Goal: Task Accomplishment & Management: Understand process/instructions

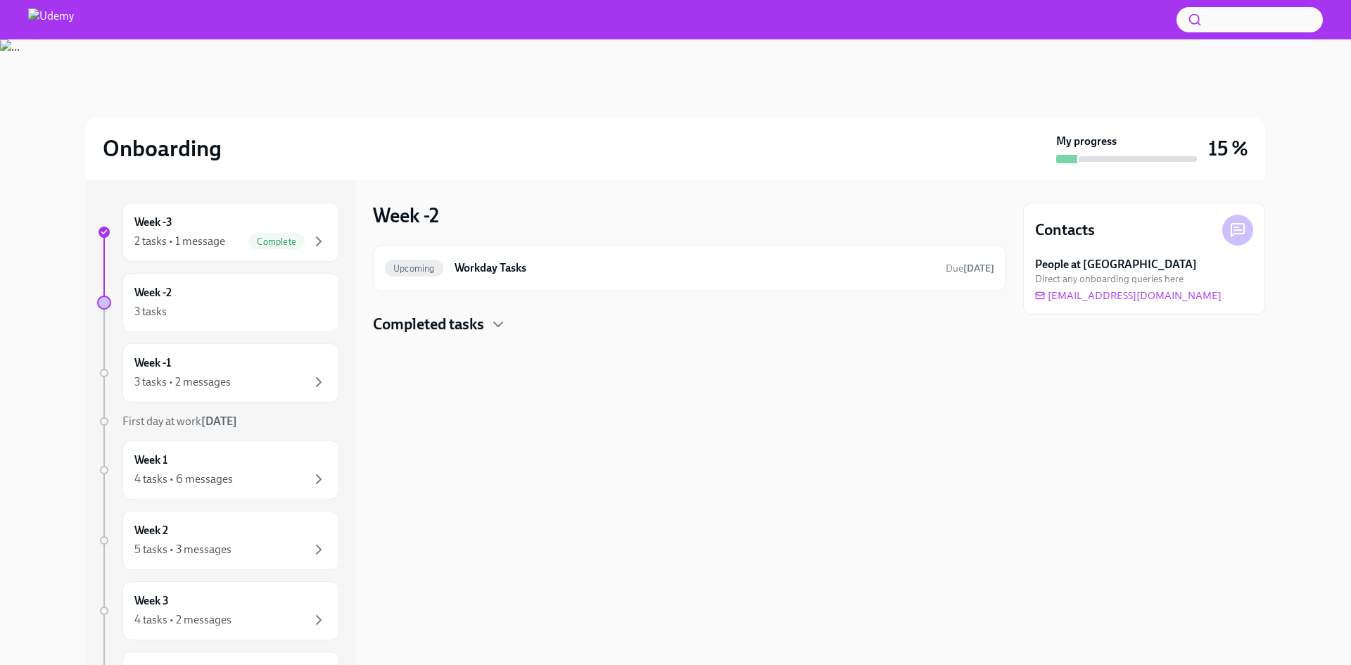
click at [1094, 512] on div "Contacts People at [GEOGRAPHIC_DATA] Direct any onboarding queries here [EMAIL_…" at bounding box center [1144, 422] width 242 height 485
click at [224, 255] on div "Week -3 2 tasks • 1 message Complete" at bounding box center [230, 232] width 217 height 59
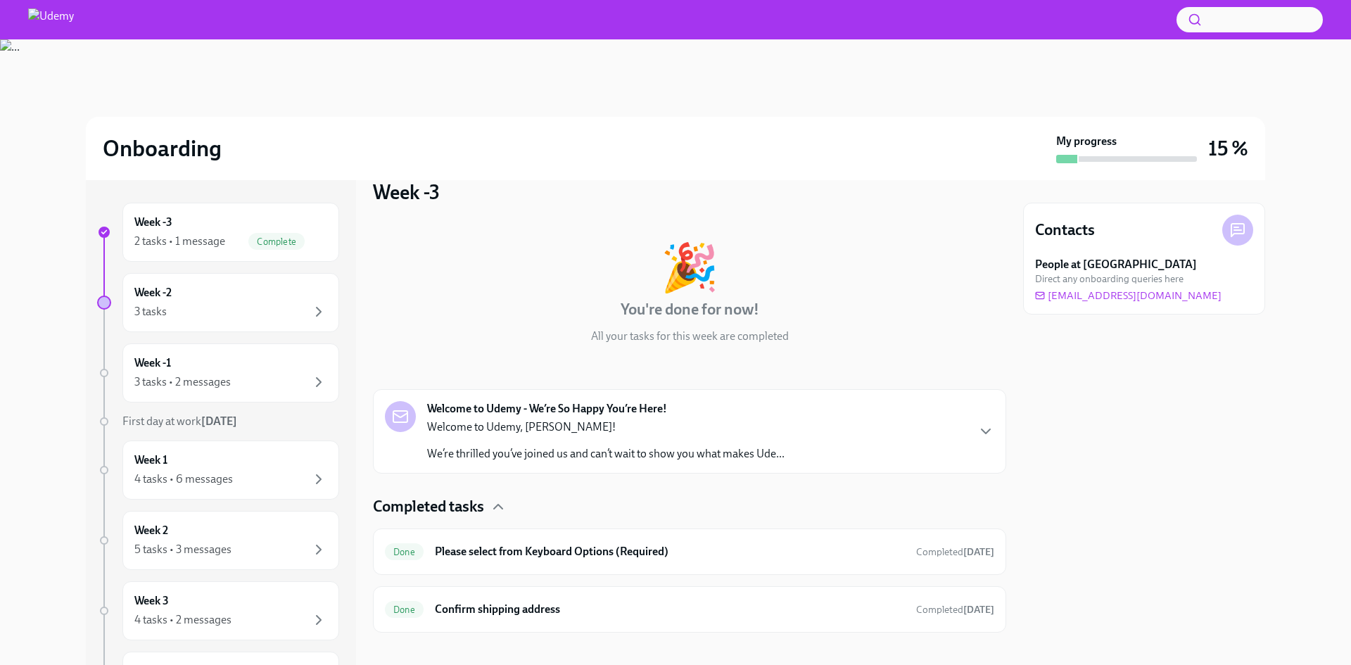
scroll to position [36, 0]
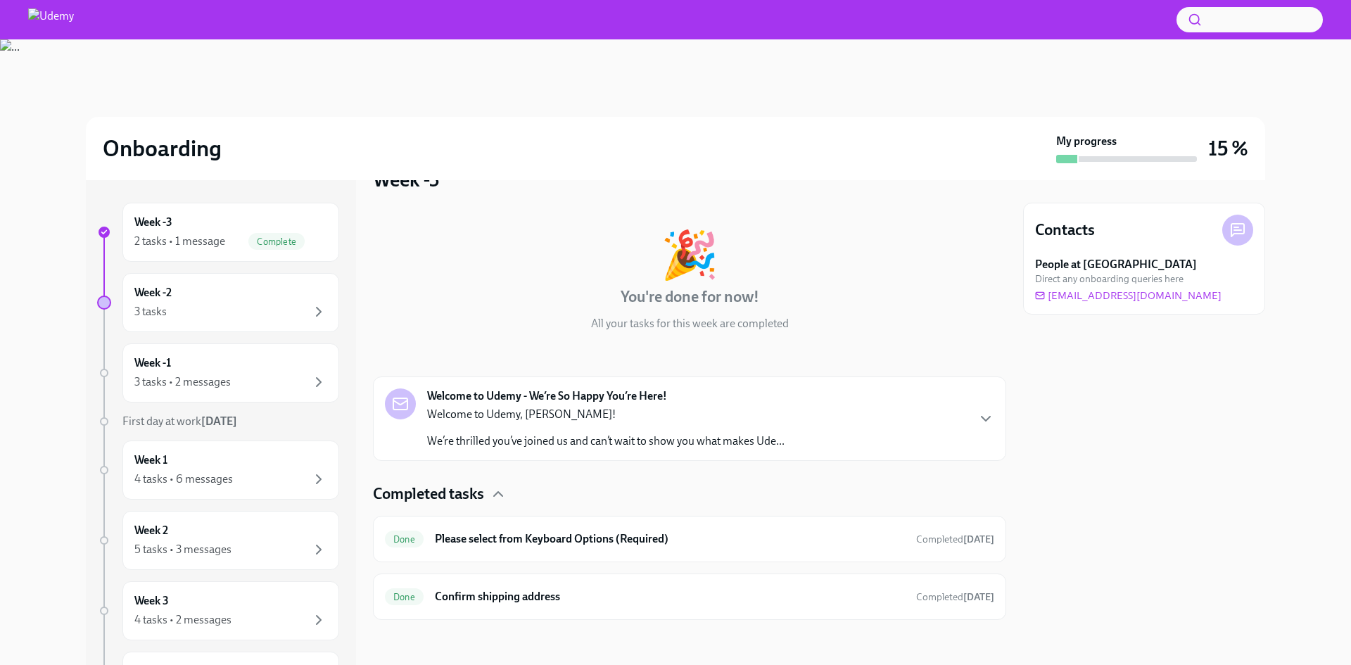
click at [567, 434] on p "We’re thrilled you’ve joined us and can’t wait to show you what makes Ude..." at bounding box center [605, 440] width 357 height 15
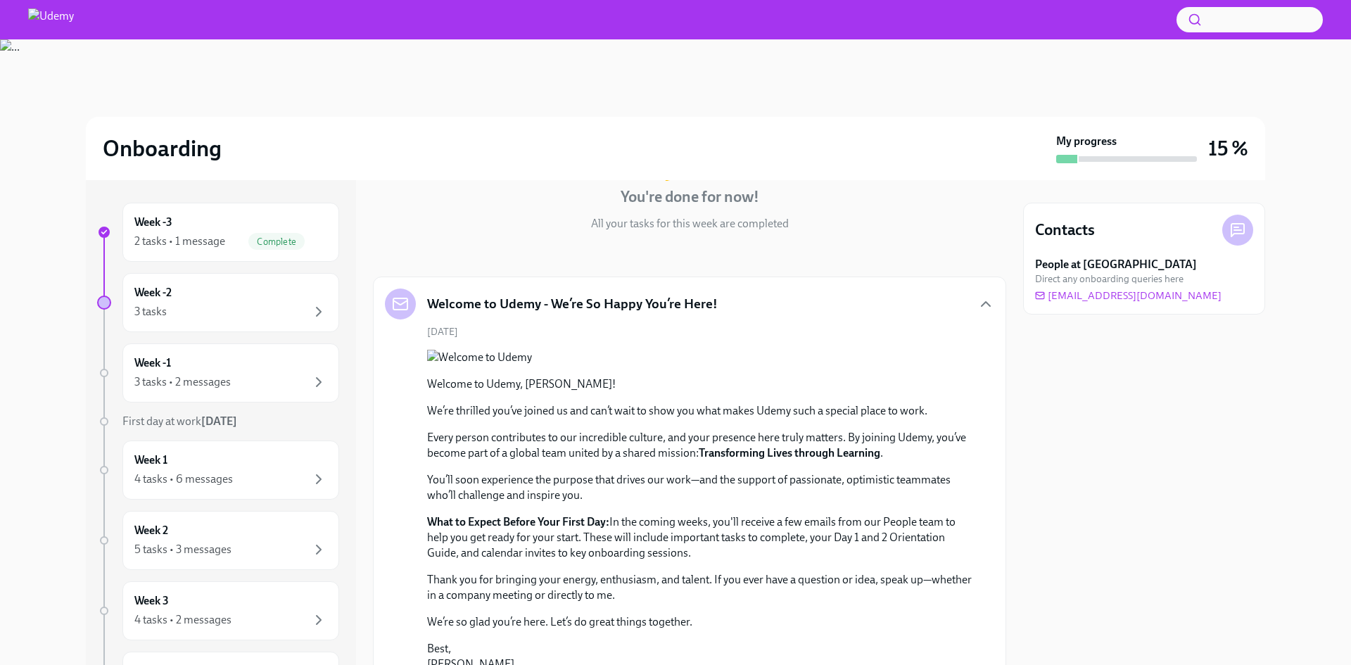
scroll to position [115, 0]
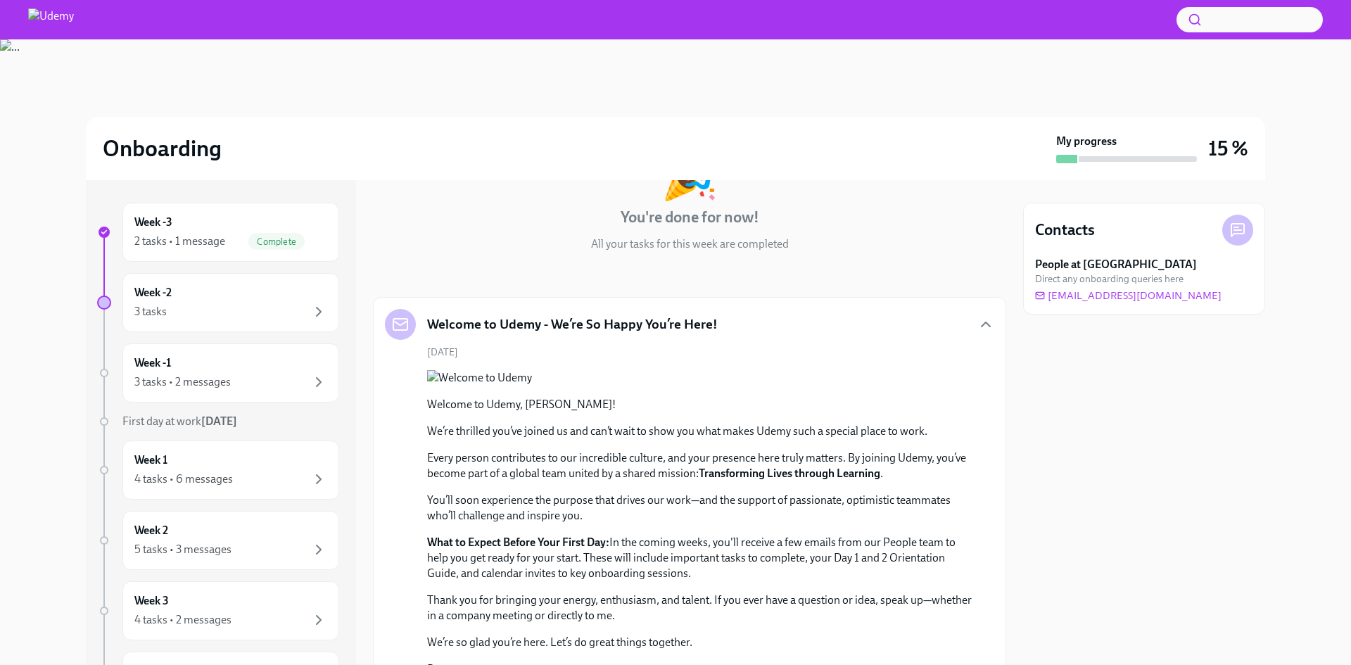
click at [627, 336] on div "Welcome to Udemy - We’re So Happy You’re Here!" at bounding box center [551, 324] width 333 height 31
click at [282, 324] on div "Week -2 3 tasks" at bounding box center [230, 302] width 217 height 59
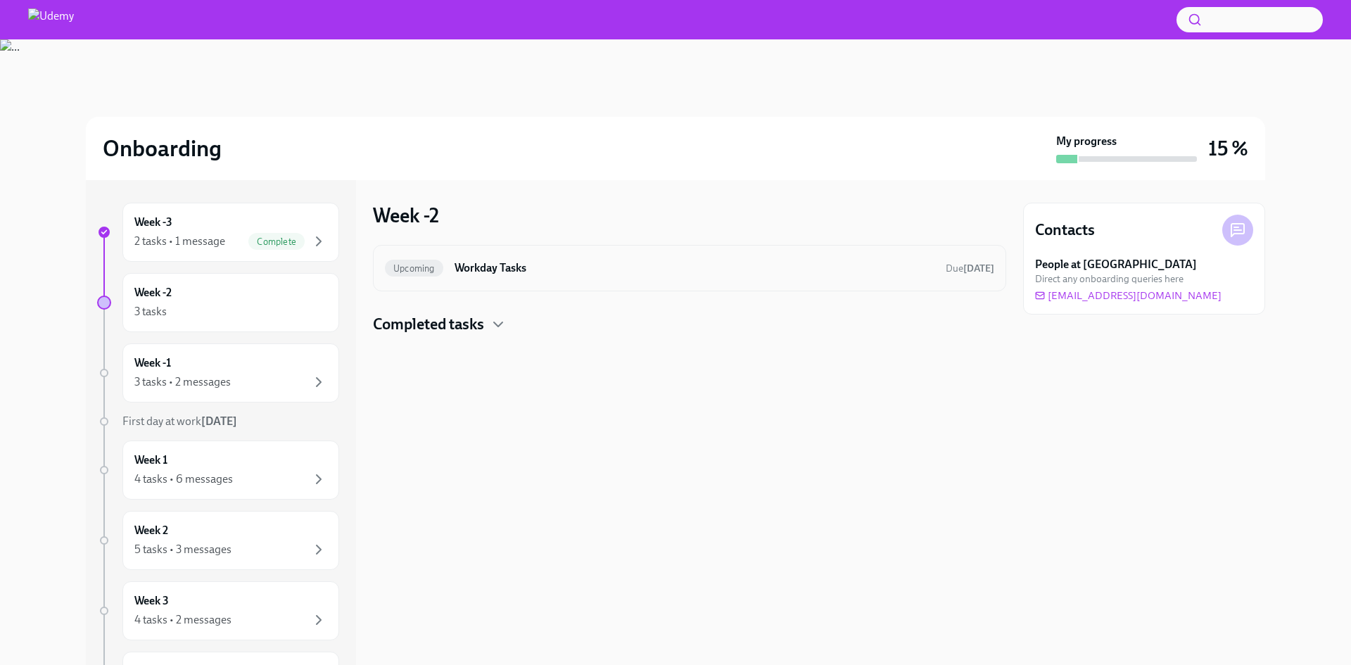
click at [521, 279] on div "Upcoming Workday Tasks Due [DATE]" at bounding box center [689, 268] width 633 height 46
click at [515, 275] on h6 "Workday Tasks" at bounding box center [695, 267] width 480 height 15
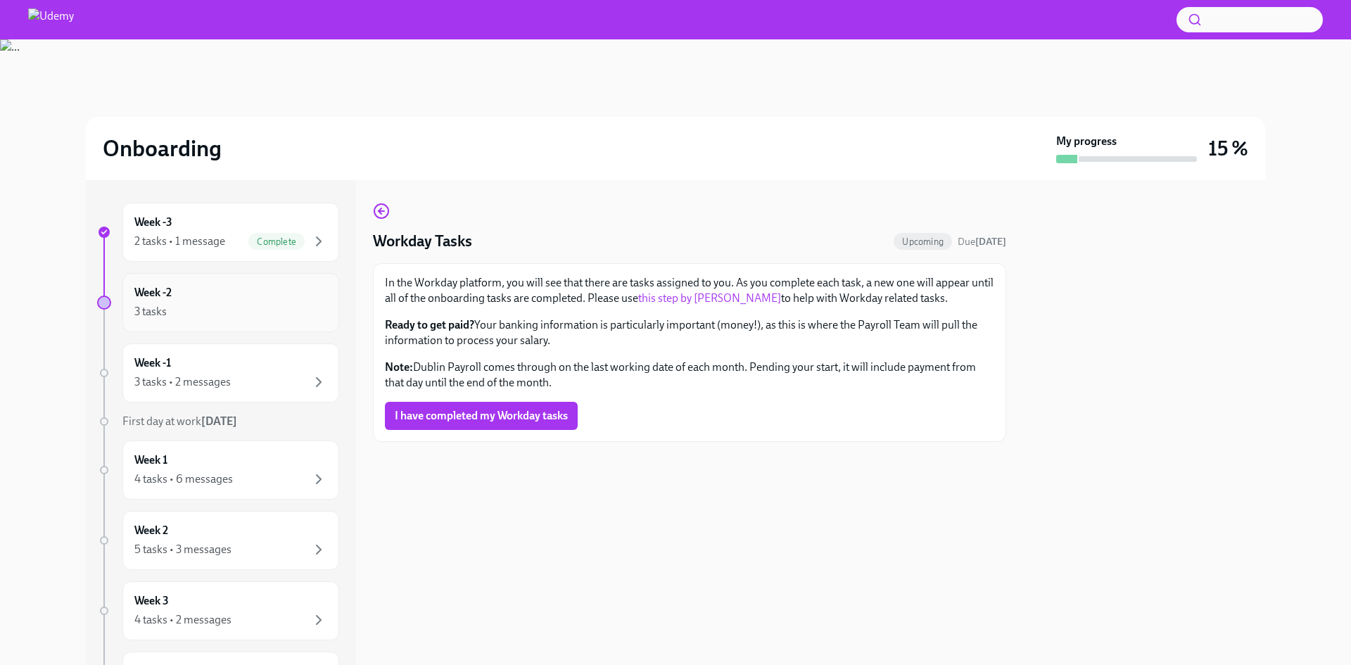
click at [247, 330] on div "Week -2 3 tasks" at bounding box center [230, 302] width 217 height 59
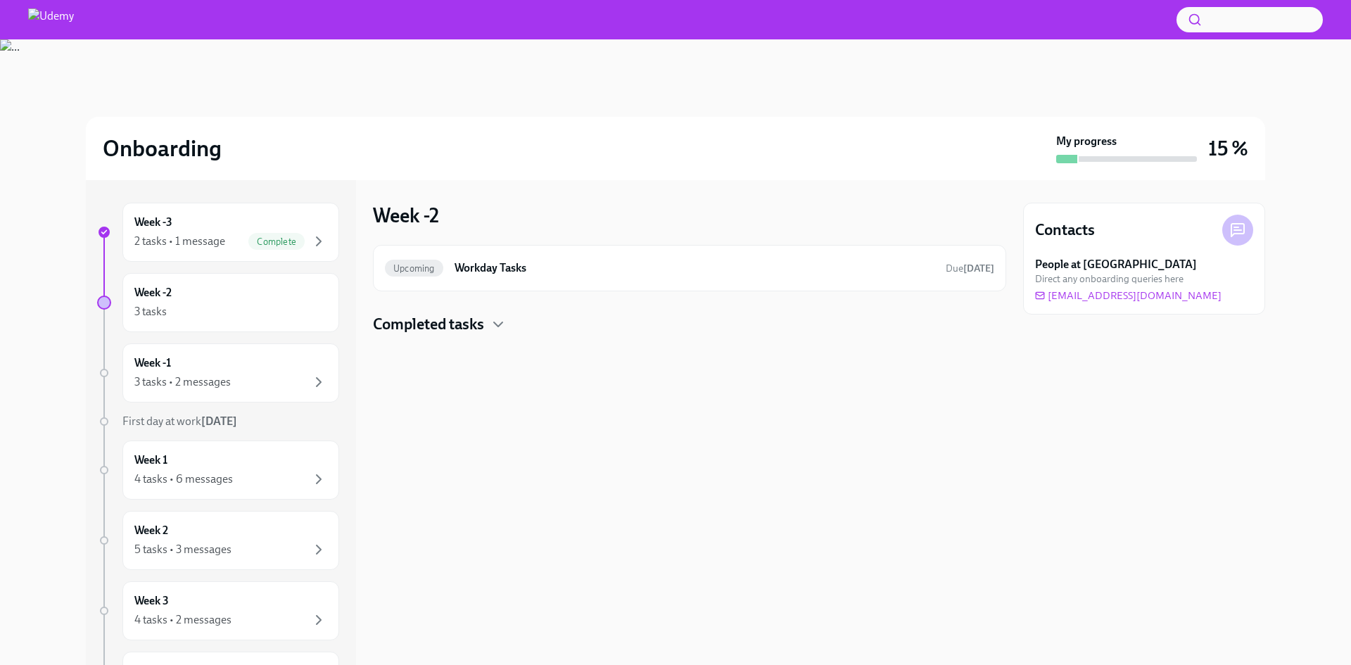
click at [443, 337] on div at bounding box center [689, 357] width 633 height 45
click at [448, 330] on h4 "Completed tasks" at bounding box center [428, 324] width 111 height 21
click at [335, 348] on div "Week -3 2 tasks • 1 message Complete Week -2 3 tasks Week -1 3 tasks • 2 messag…" at bounding box center [221, 422] width 270 height 485
click at [325, 362] on div "Week -1 3 tasks • 2 messages" at bounding box center [230, 372] width 217 height 59
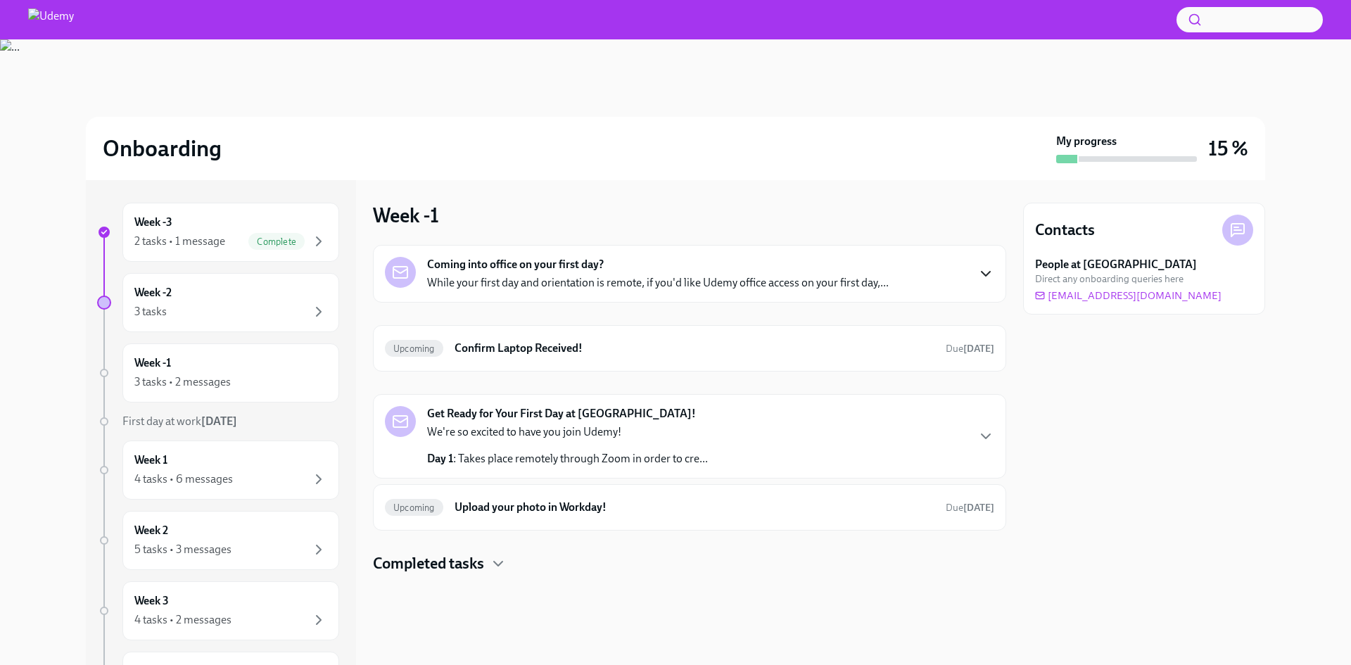
click at [993, 271] on icon "button" at bounding box center [985, 273] width 17 height 17
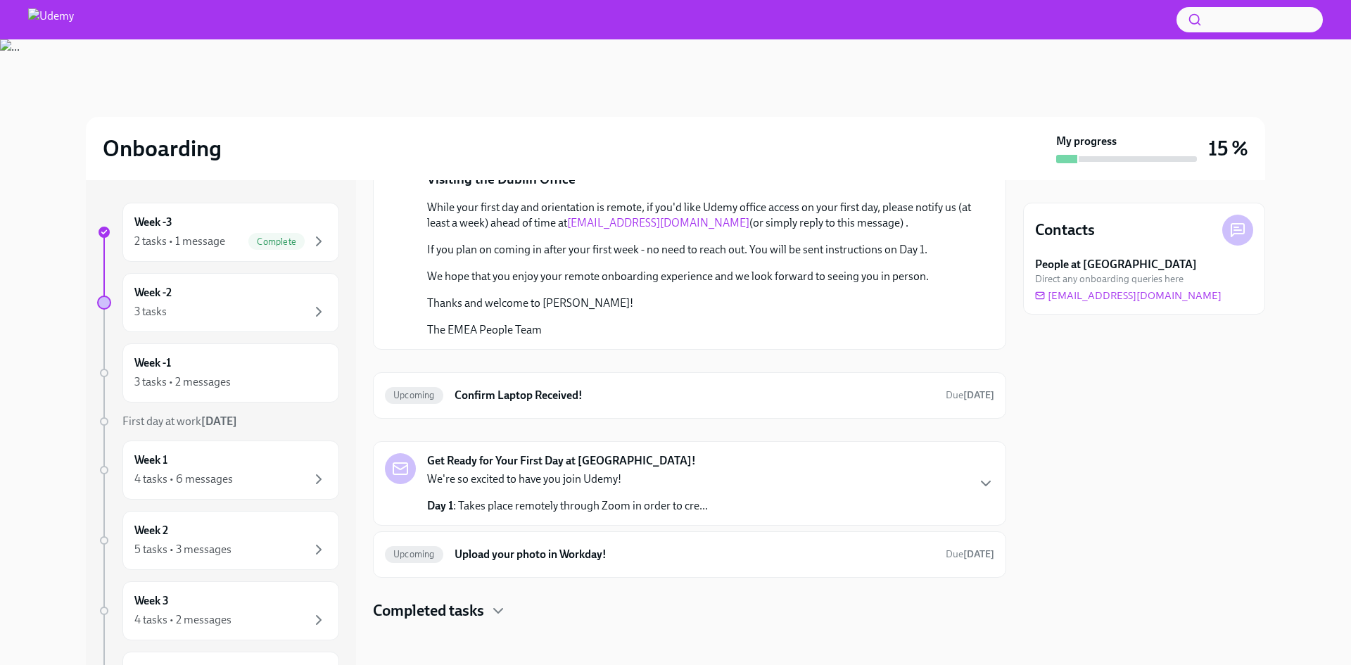
scroll to position [149, 0]
click at [776, 460] on div "Get Ready for Your First Day at [GEOGRAPHIC_DATA]! We're so excited to have you…" at bounding box center [689, 482] width 609 height 61
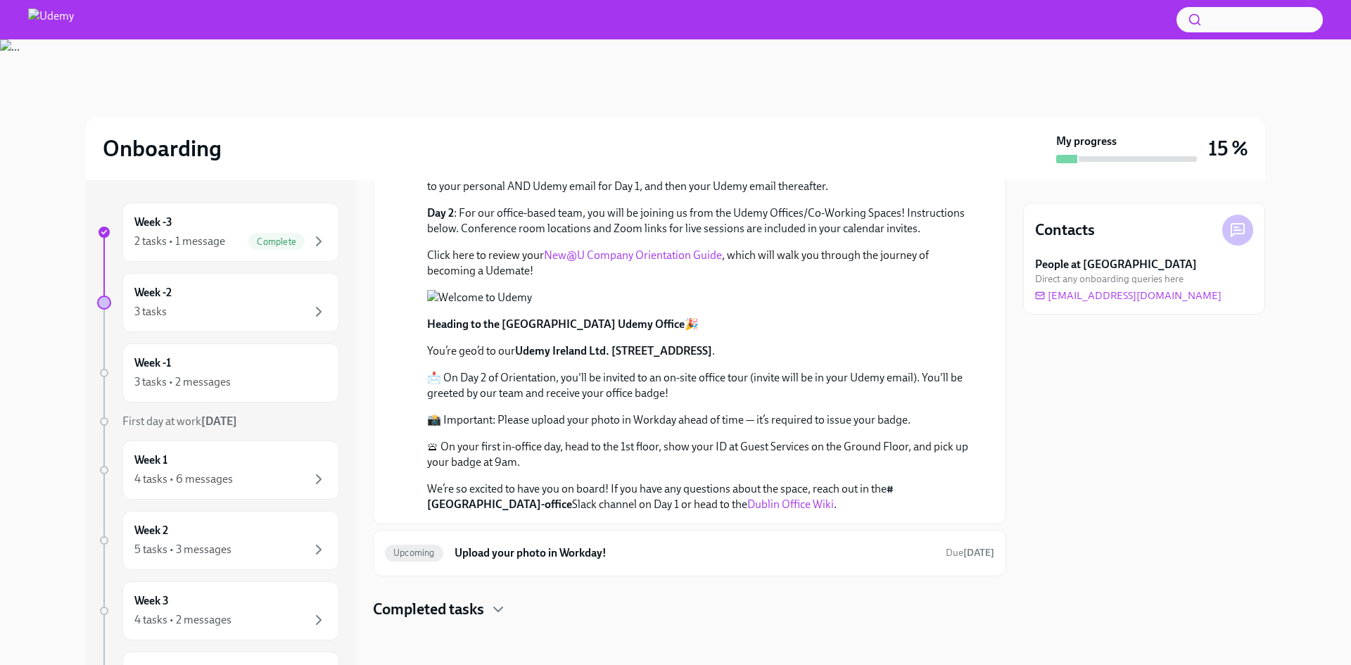
scroll to position [751, 0]
click at [232, 456] on div "Week 1 4 tasks • 6 messages" at bounding box center [230, 469] width 193 height 35
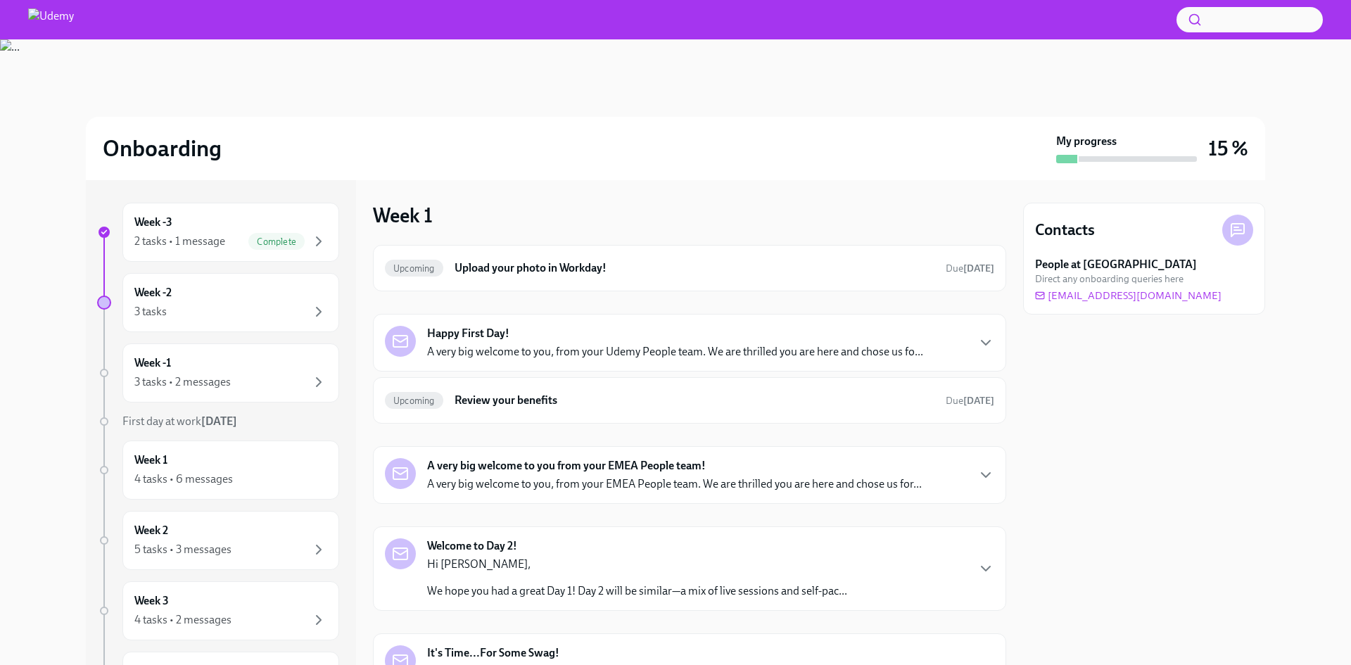
click at [768, 342] on div "Happy First Day! A very big welcome to you, from your Udemy People team. We are…" at bounding box center [675, 343] width 496 height 34
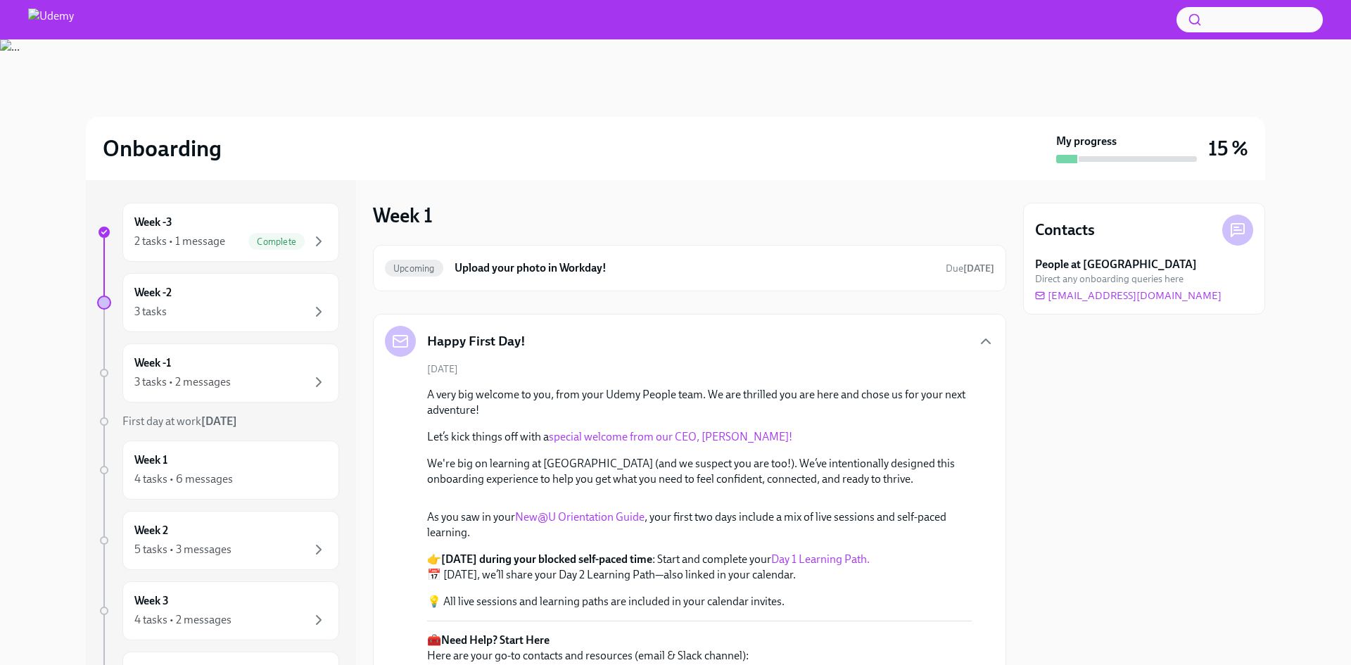
click at [768, 342] on div "Happy First Day!" at bounding box center [689, 341] width 609 height 31
click at [977, 336] on icon "button" at bounding box center [985, 341] width 17 height 17
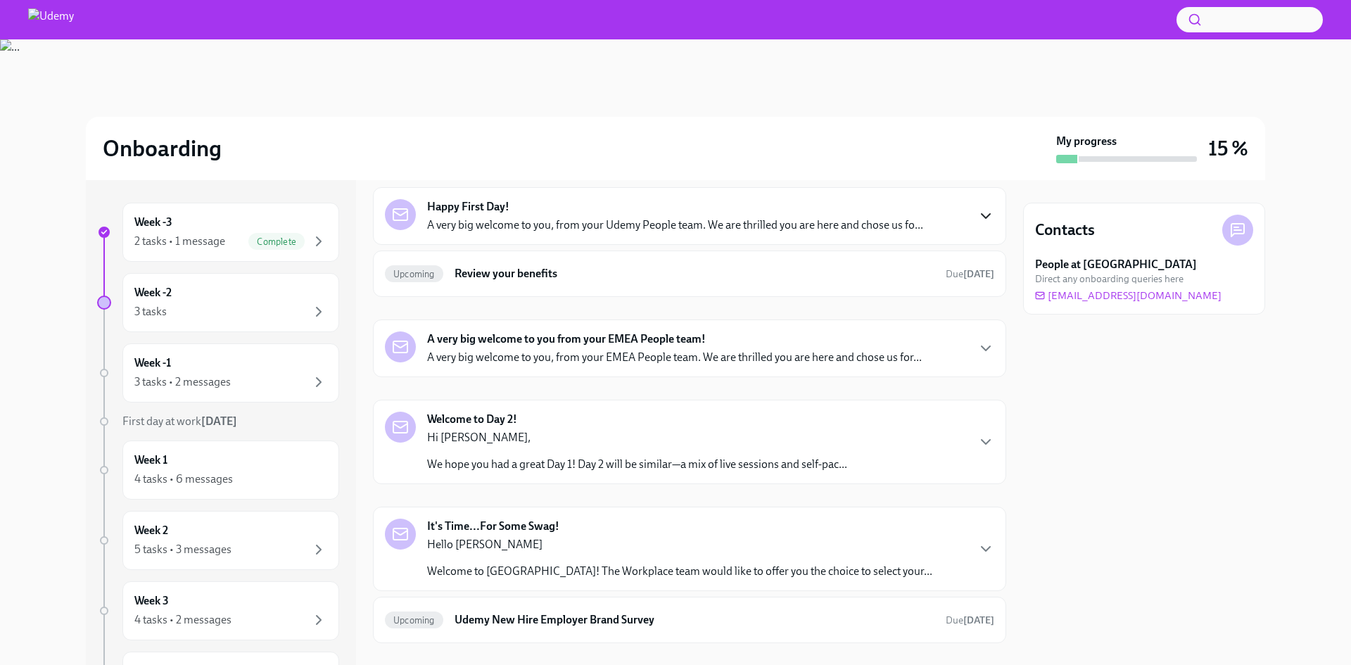
scroll to position [141, 0]
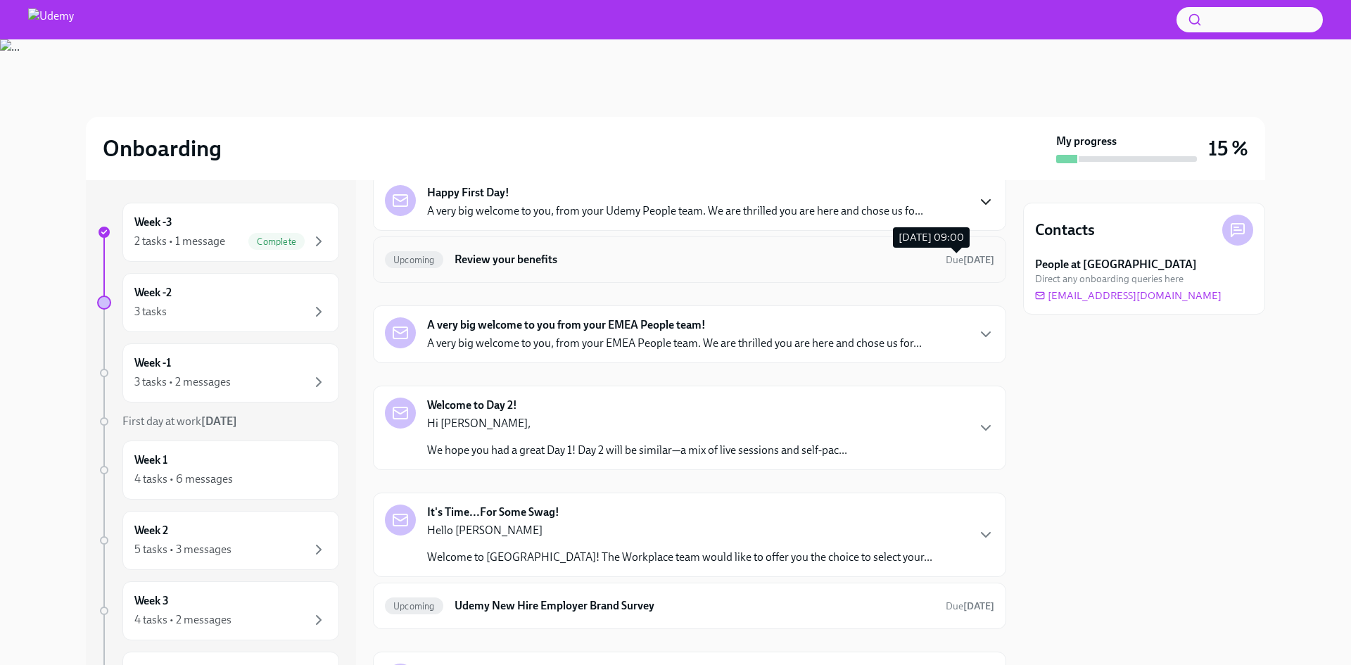
click at [946, 265] on span "Due [DATE]" at bounding box center [970, 260] width 49 height 12
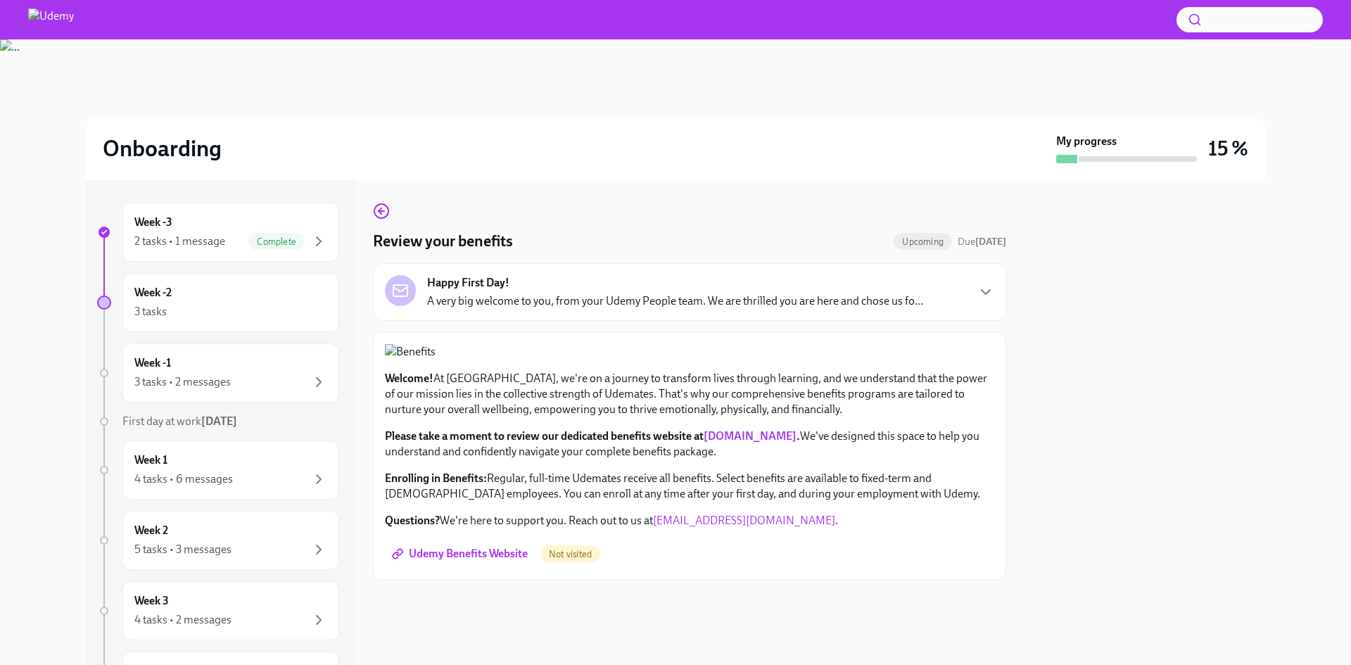
scroll to position [281, 0]
click at [740, 443] on link "[DOMAIN_NAME]" at bounding box center [750, 435] width 93 height 13
click at [472, 568] on link "Udemy Benefits Website" at bounding box center [461, 554] width 153 height 28
click at [289, 286] on div "Week -2 3 tasks" at bounding box center [230, 302] width 193 height 35
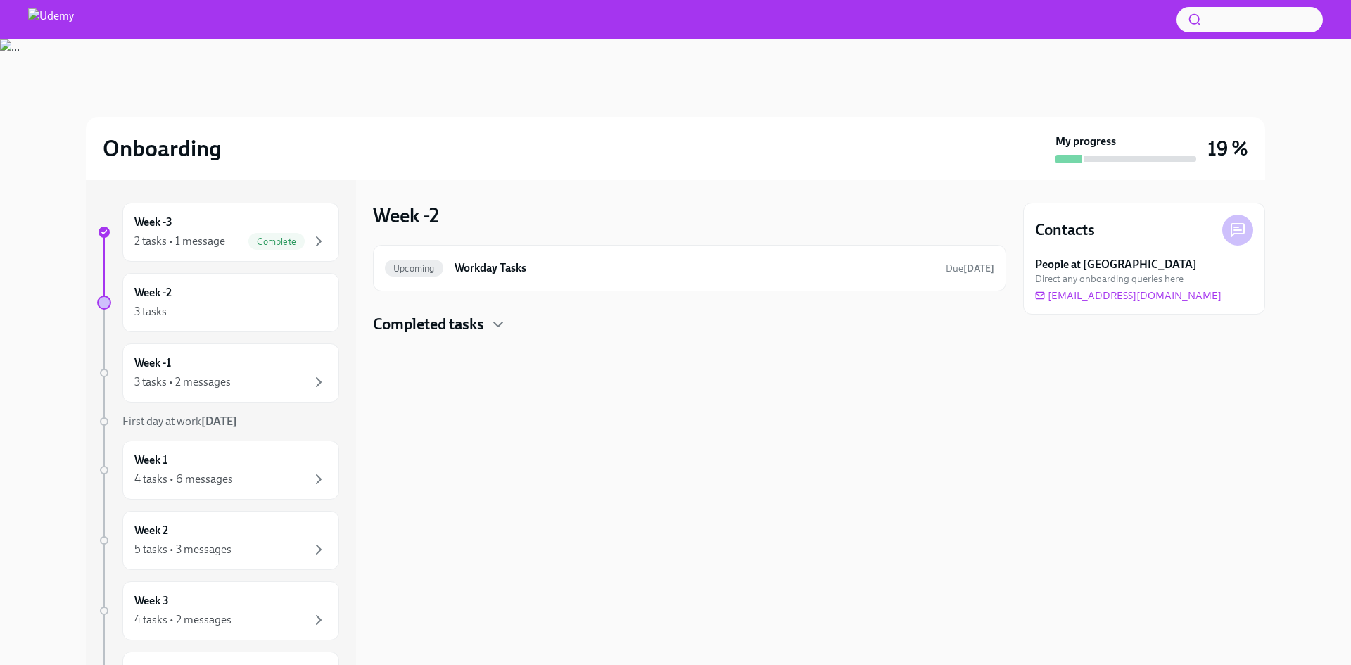
click at [484, 326] on h4 "Completed tasks" at bounding box center [428, 324] width 111 height 21
click at [482, 267] on h6 "Workday Tasks" at bounding box center [695, 267] width 480 height 15
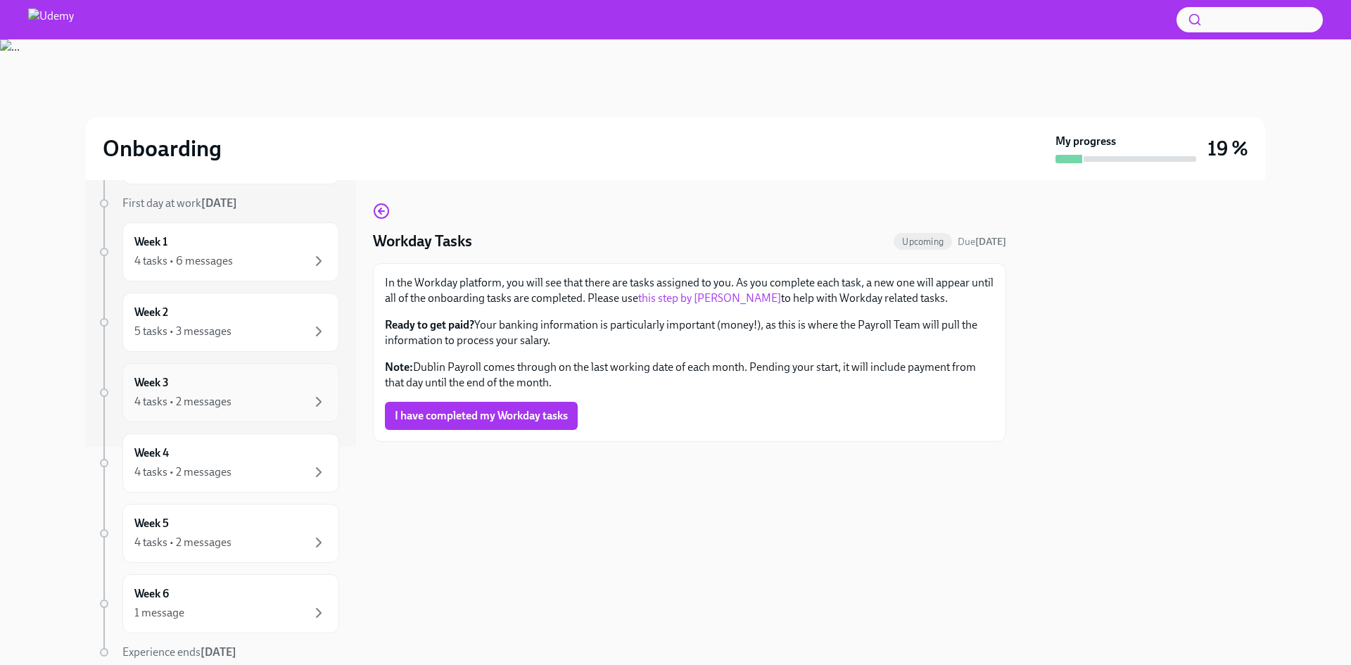
scroll to position [270, 0]
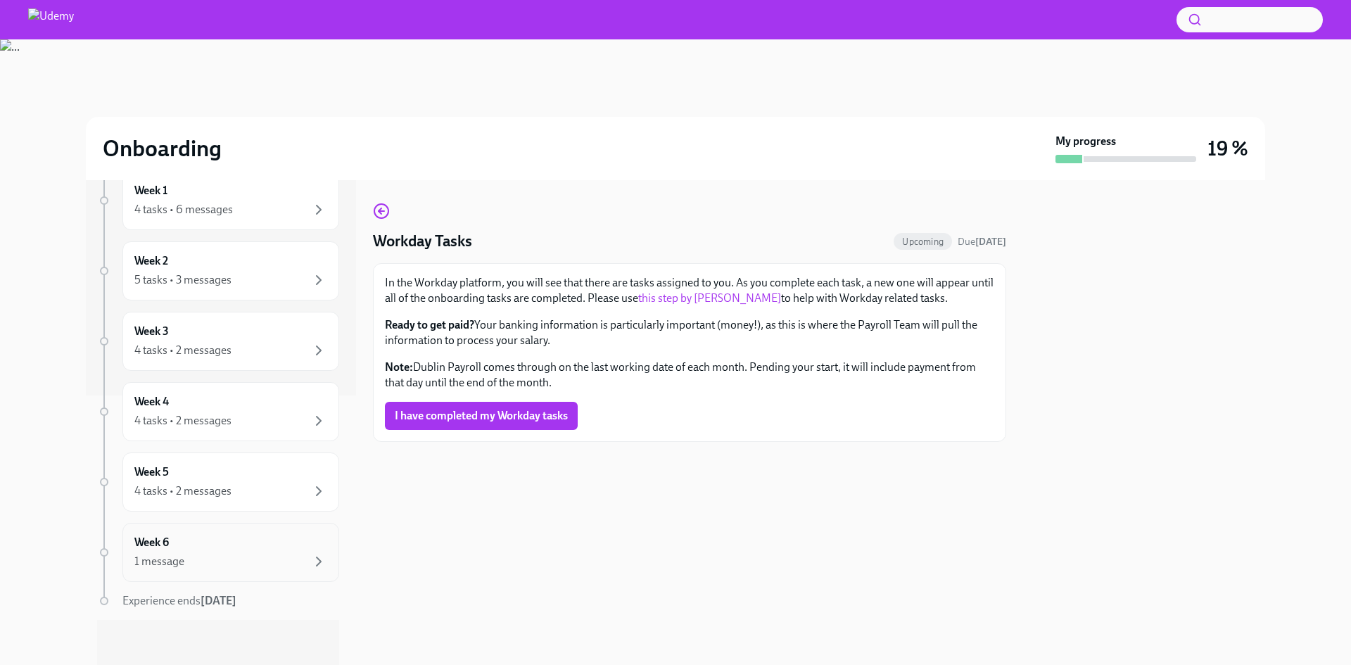
click at [267, 563] on div "1 message" at bounding box center [230, 561] width 193 height 17
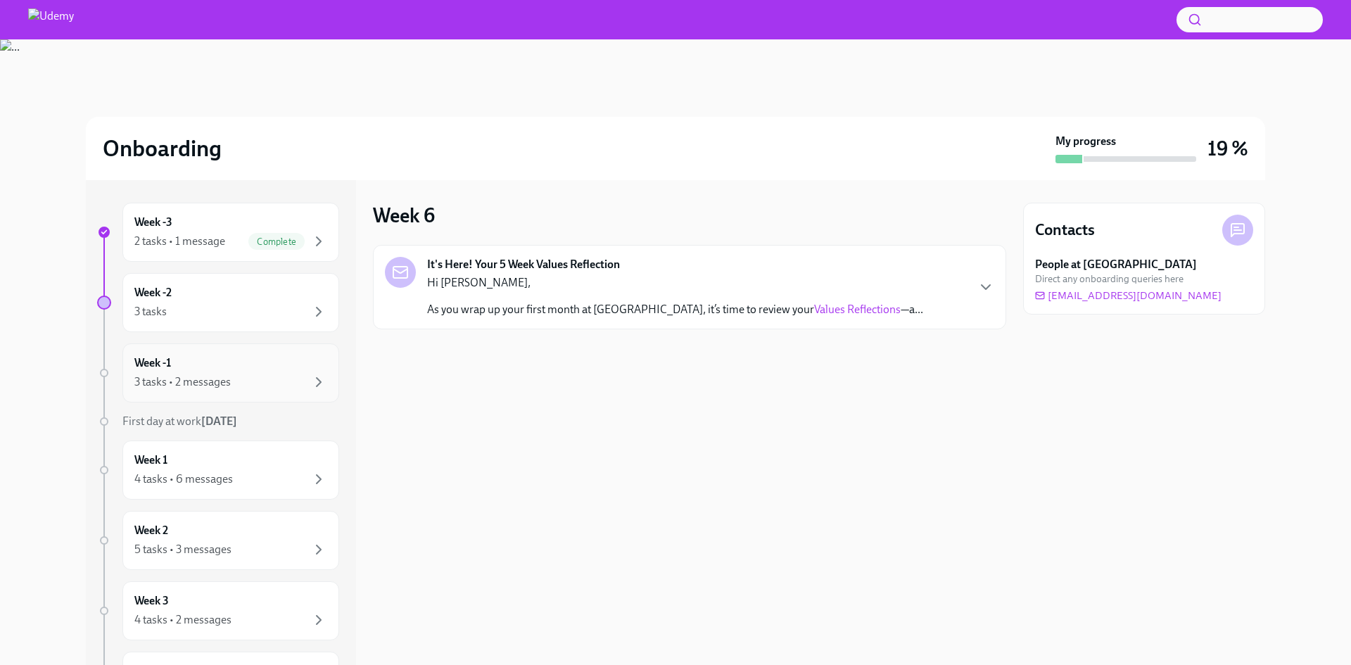
click at [257, 361] on div "Week -1 3 tasks • 2 messages" at bounding box center [230, 372] width 193 height 35
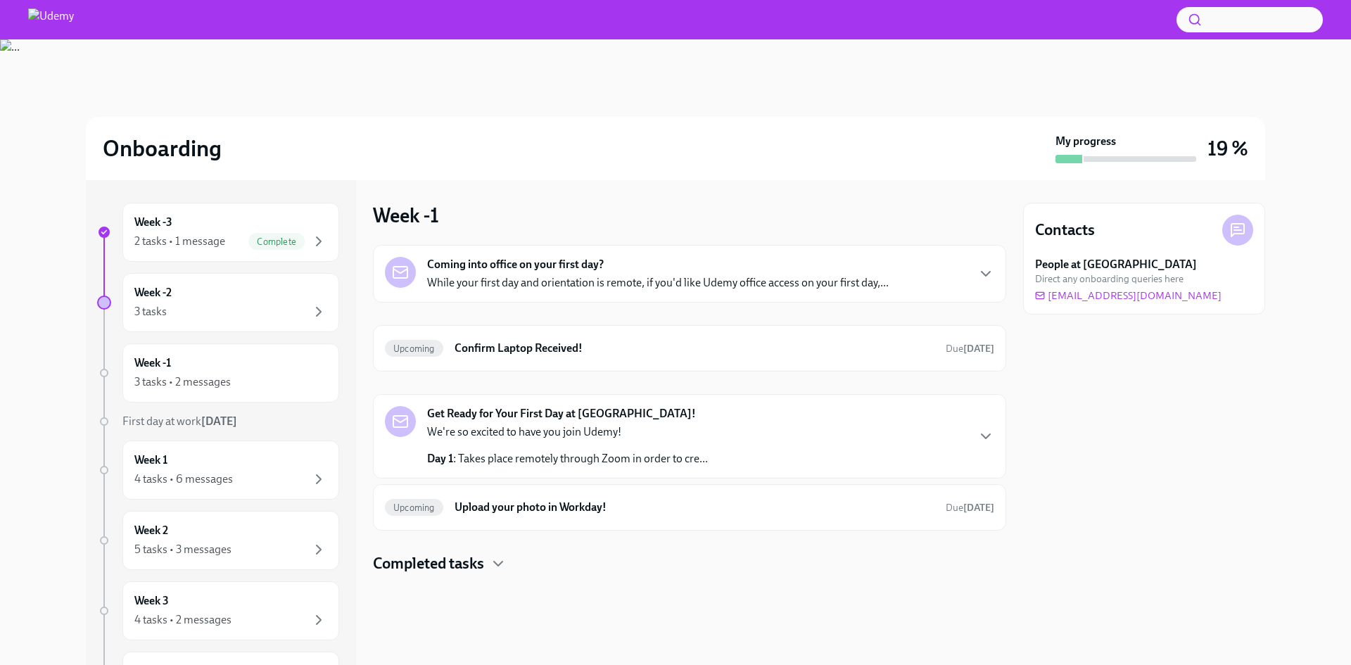
click at [896, 274] on div "Coming into office on your first day? While your first day and orientation is r…" at bounding box center [689, 274] width 609 height 34
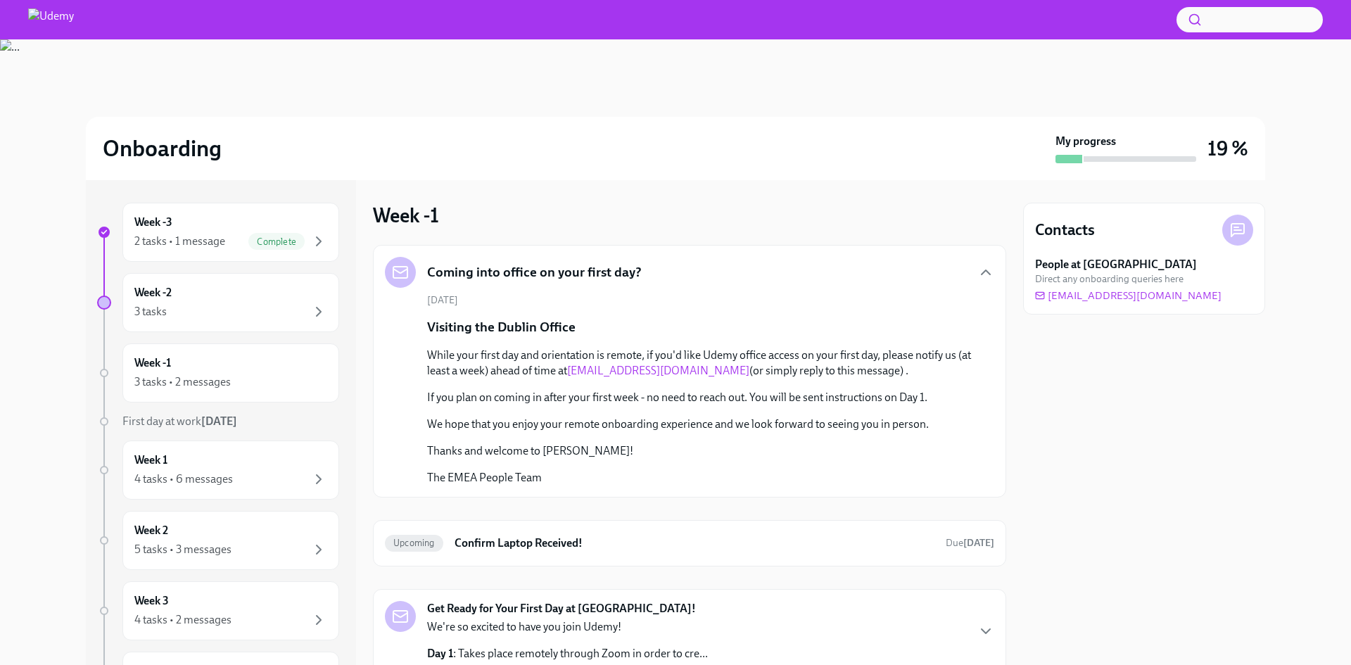
click at [903, 303] on div "[DATE] Visiting the Dublin Office While your first day and orientation is remot…" at bounding box center [689, 389] width 609 height 192
click at [982, 274] on icon "button" at bounding box center [986, 272] width 8 height 4
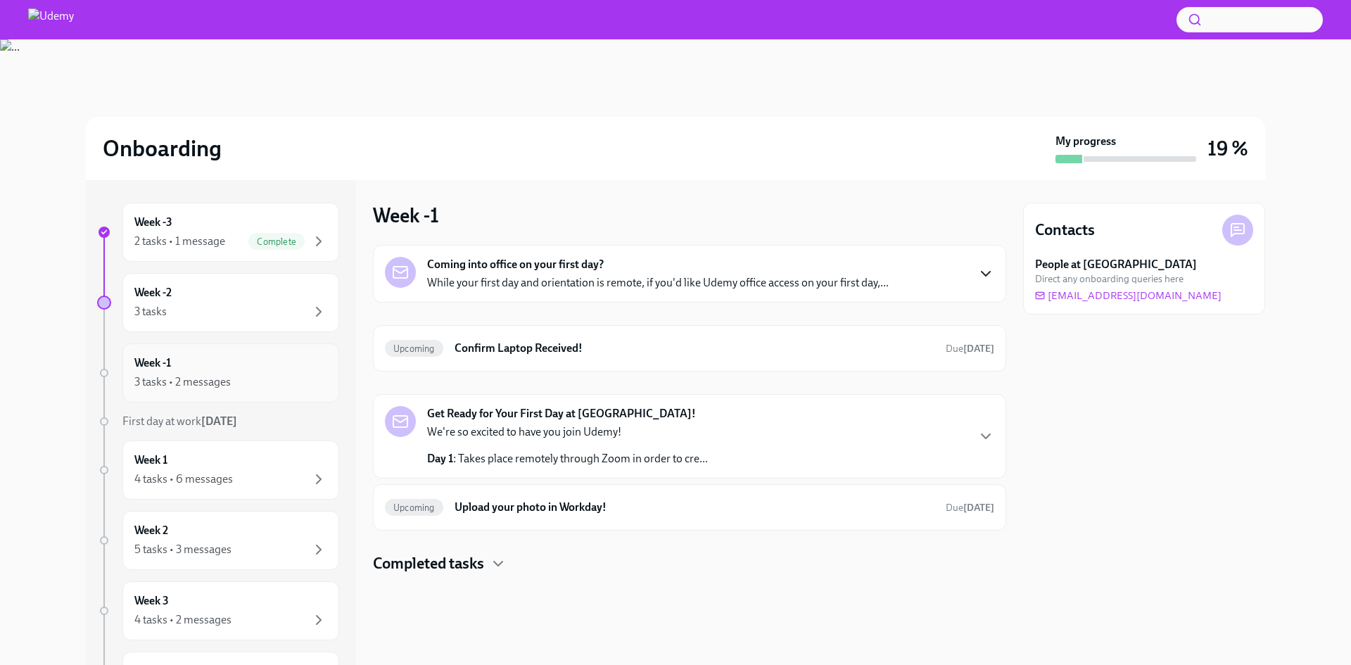
click at [198, 363] on div "Week -1 3 tasks • 2 messages" at bounding box center [230, 372] width 193 height 35
click at [256, 365] on div "Week -1 3 tasks • 2 messages" at bounding box center [230, 372] width 193 height 35
click at [270, 320] on div "Week -2 3 tasks" at bounding box center [230, 302] width 217 height 59
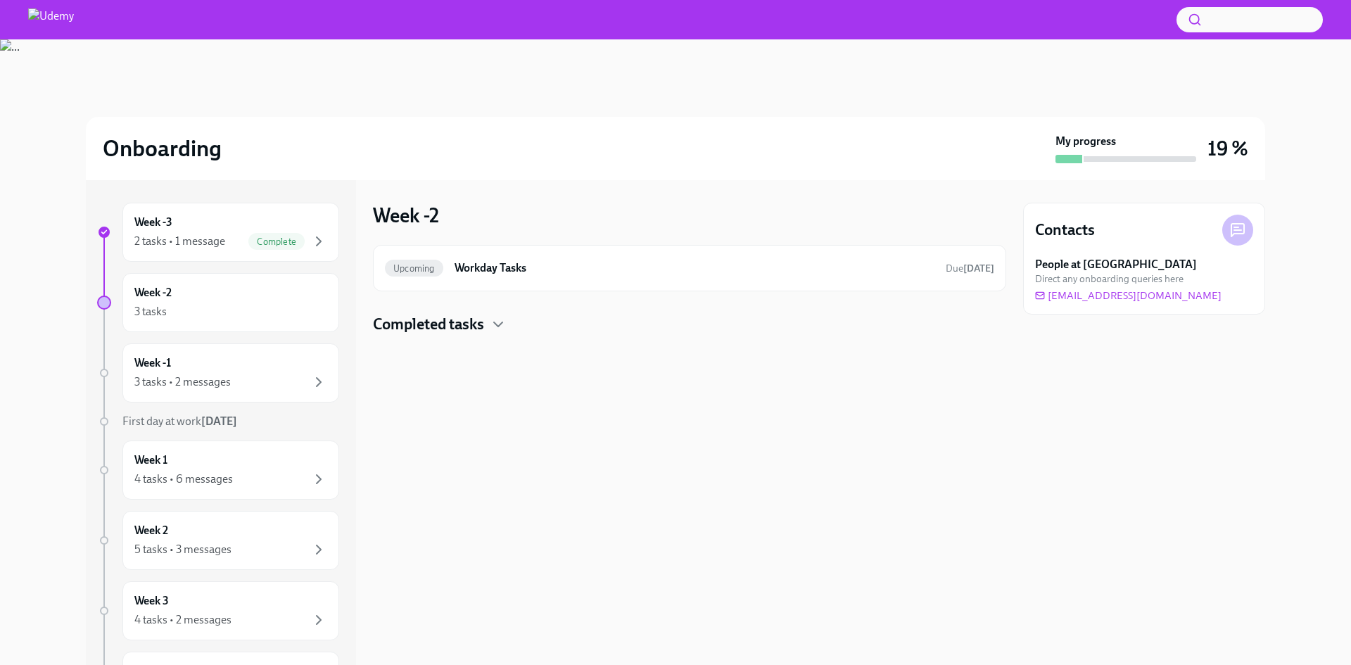
click at [474, 327] on h4 "Completed tasks" at bounding box center [428, 324] width 111 height 21
click at [581, 322] on div "Completed tasks" at bounding box center [689, 324] width 633 height 21
